Goal: Transaction & Acquisition: Purchase product/service

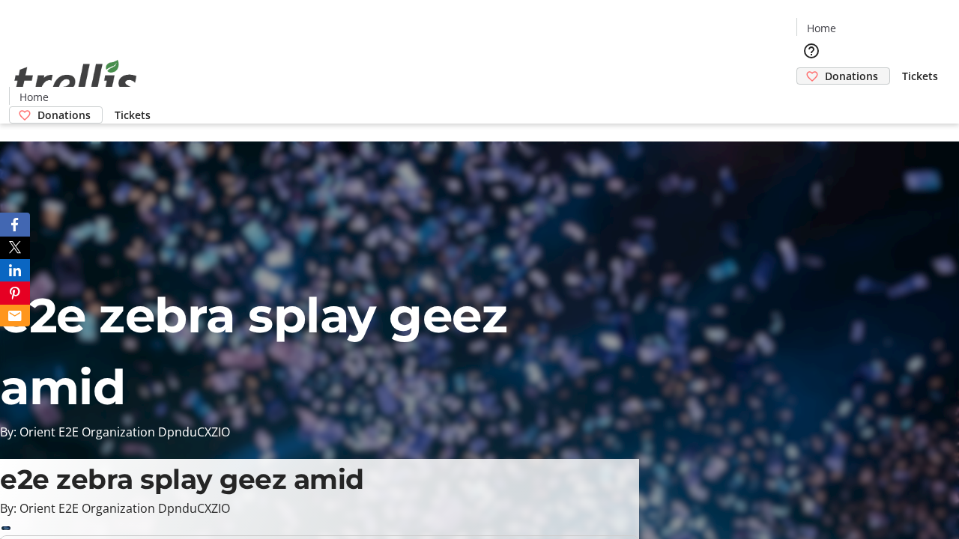
click at [825, 68] on span "Donations" at bounding box center [851, 76] width 53 height 16
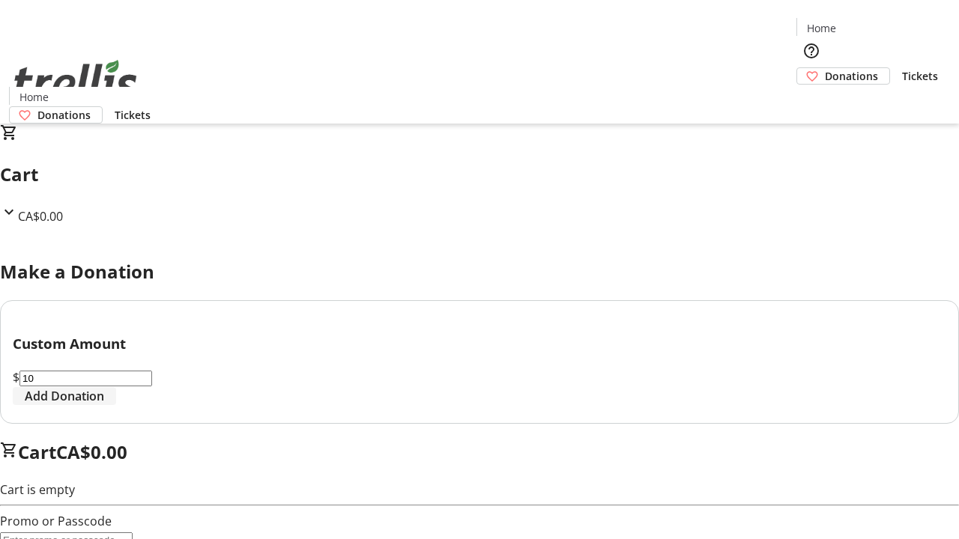
click at [104, 405] on span "Add Donation" at bounding box center [64, 396] width 79 height 18
select select "CA"
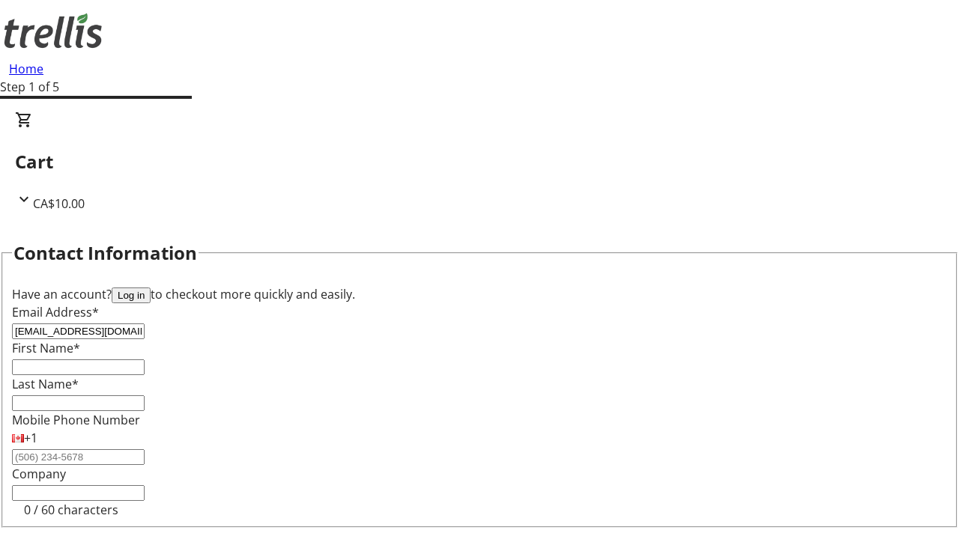
type input "[EMAIL_ADDRESS][DOMAIN_NAME]"
type input "Delta"
type input "[PERSON_NAME]"
type input "[STREET_ADDRESS][PERSON_NAME]"
type input "Kelowna"
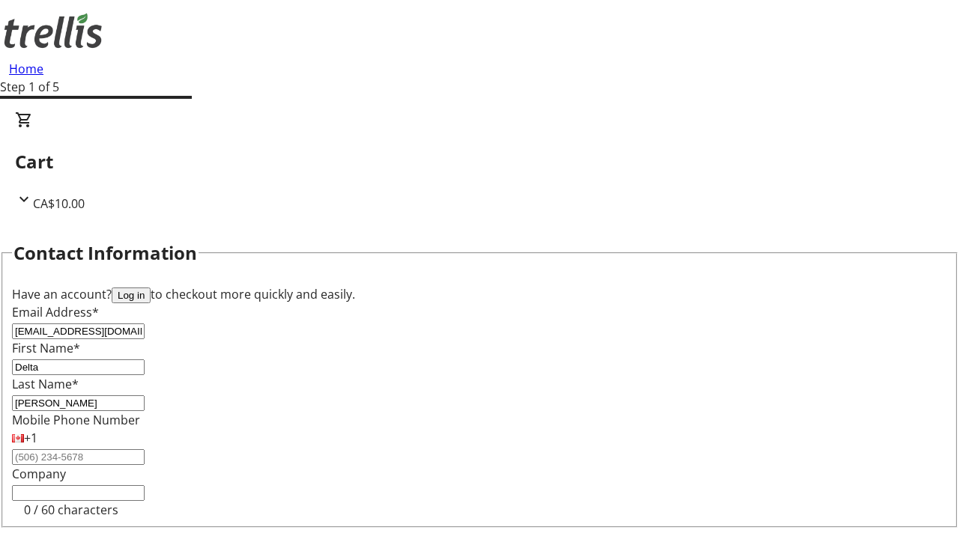
select select "BC"
type input "Kelowna"
type input "V1Y 0C2"
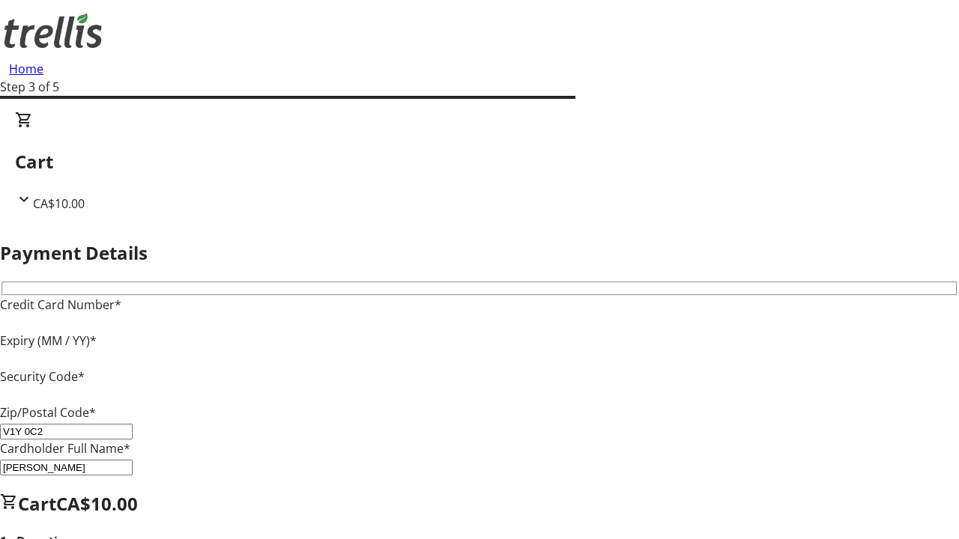
type input "V1Y 0C2"
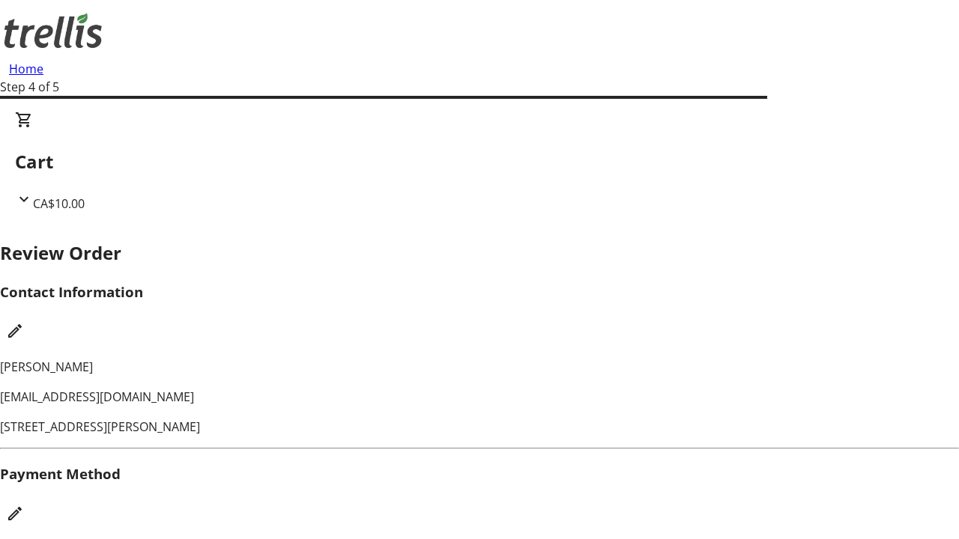
checkbox input "false"
